Goal: Contribute content: Add original content to the website for others to see

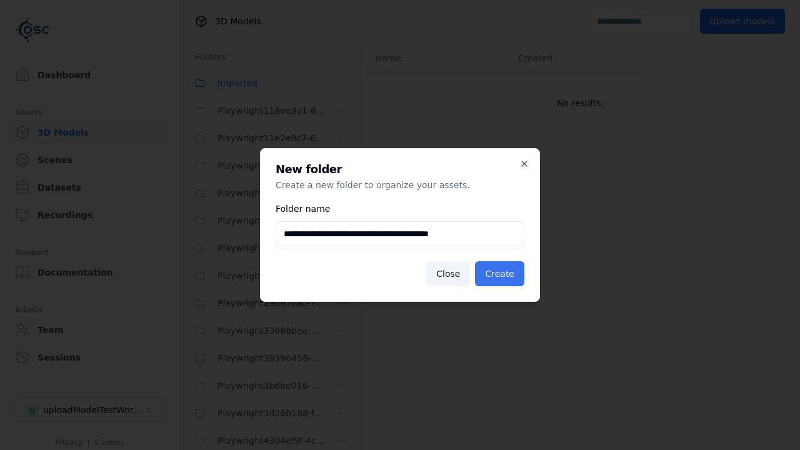
type input "**********"
click at [502, 274] on button "Create" at bounding box center [499, 273] width 49 height 25
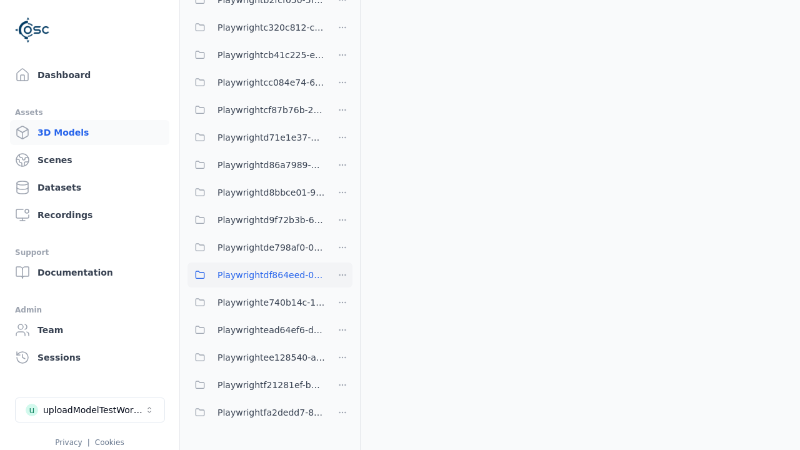
click at [256, 275] on span "Playwrightdf864eed-054e-4557-af03-4bca5dd3010d" at bounding box center [272, 275] width 108 height 15
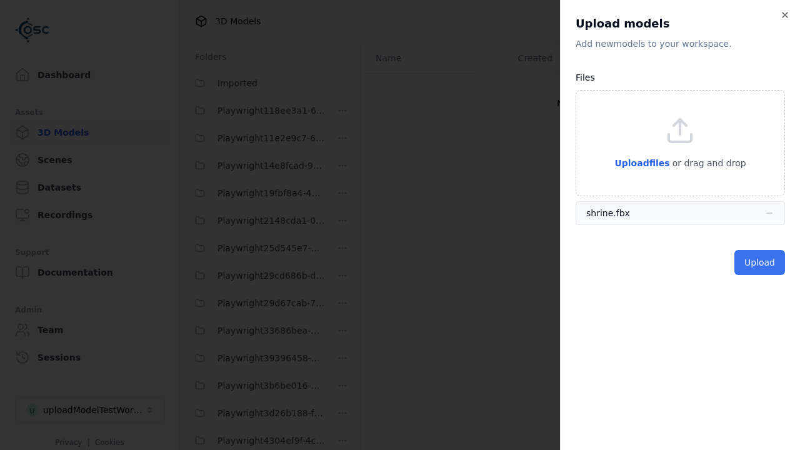
click at [761, 263] on button "Upload" at bounding box center [759, 262] width 51 height 25
